Goal: Find specific page/section: Find specific page/section

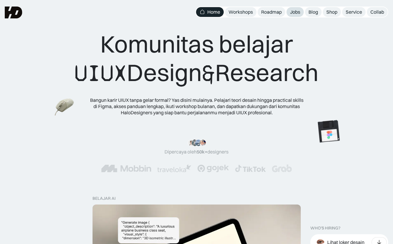
click at [297, 11] on div "Jobs" at bounding box center [295, 12] width 10 height 6
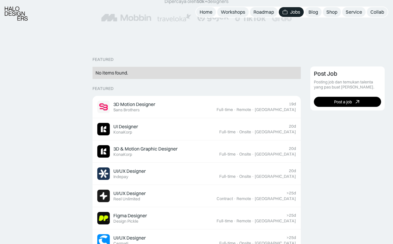
scroll to position [106, 0]
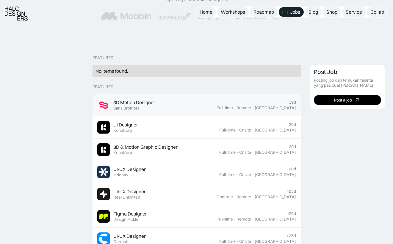
click at [190, 98] on link "3D Motion Designer Featured Sans Brothers 19d Full-time · Remote · [GEOGRAPHIC_…" at bounding box center [196, 105] width 208 height 22
